Goal: Information Seeking & Learning: Understand process/instructions

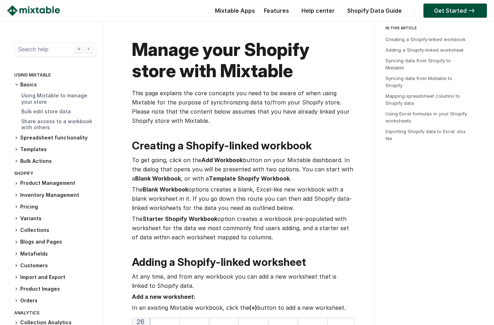
scroll to position [114, 0]
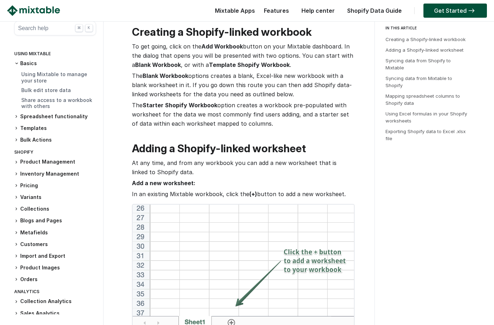
click at [63, 31] on button "Search help ⌘ K" at bounding box center [55, 28] width 82 height 14
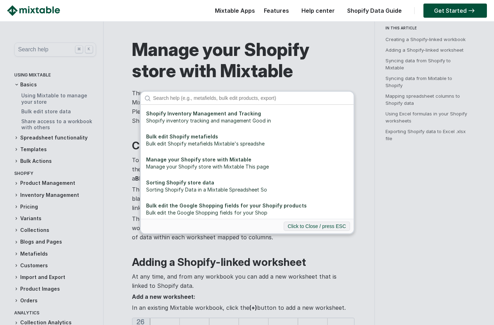
scroll to position [0, 0]
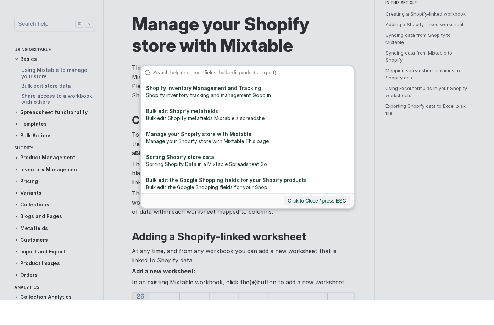
click at [205, 91] on div "Shopify Inventory Management and Tracking Shopify inventory tracking and manage…" at bounding box center [247, 163] width 215 height 144
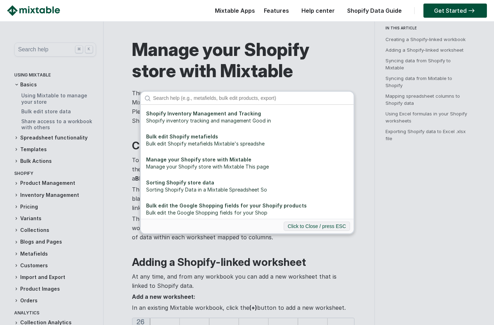
click at [183, 95] on input "Search" at bounding box center [252, 98] width 204 height 13
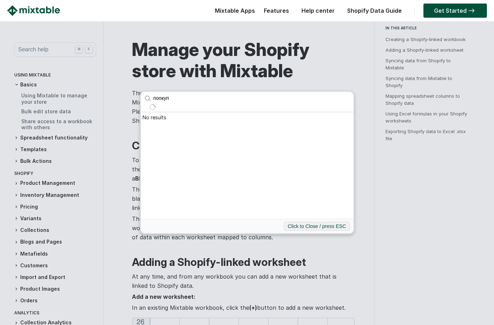
click button "submit" at bounding box center [0, 0] width 0 height 0
click at [185, 100] on input "лоокуп" at bounding box center [252, 98] width 204 height 13
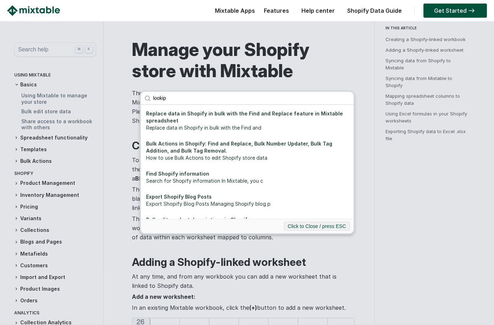
click button "submit" at bounding box center [0, 0] width 0 height 0
click at [249, 98] on input "lookip" at bounding box center [252, 98] width 204 height 13
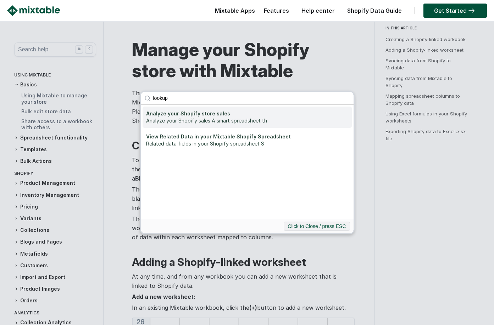
type input "lookup"
click at [276, 120] on div "Analyze your Shopify sales A smart spreadsheet th" at bounding box center [247, 120] width 202 height 7
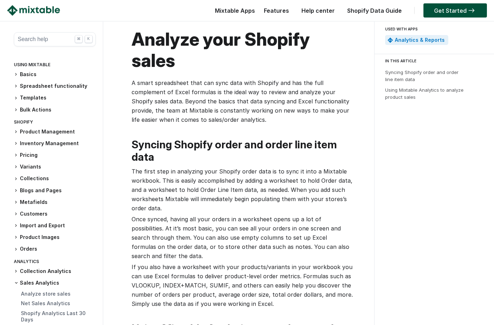
scroll to position [10, 0]
click at [54, 42] on button "Search help ⌘ K" at bounding box center [55, 39] width 82 height 14
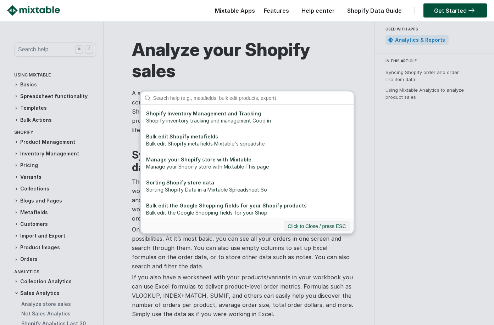
scroll to position [0, 0]
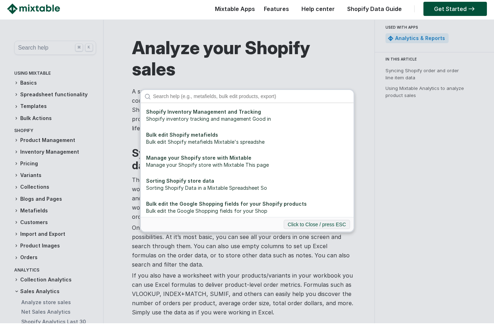
click at [207, 100] on input "Search" at bounding box center [252, 98] width 204 height 13
type input "v"
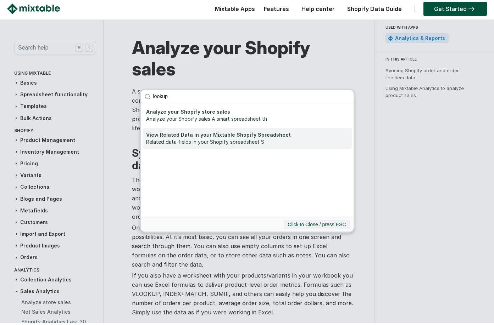
type input "lookup"
click at [182, 134] on div "View Related Data in your Mixtable Shopify Spreadsheet" at bounding box center [247, 136] width 202 height 7
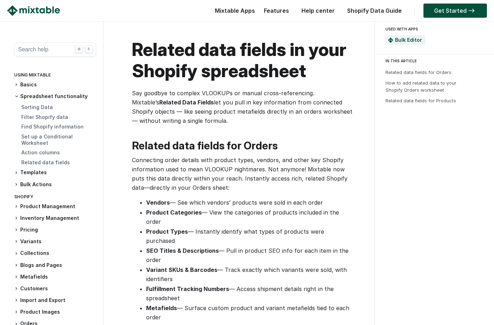
drag, startPoint x: 295, startPoint y: 2, endPoint x: 0, endPoint y: 0, distance: 295.1
click at [0, 0] on html "Shopify Inventory Management and Tracking Shopify inventory tracking and manage…" at bounding box center [247, 162] width 494 height 325
